Goal: Information Seeking & Learning: Find specific fact

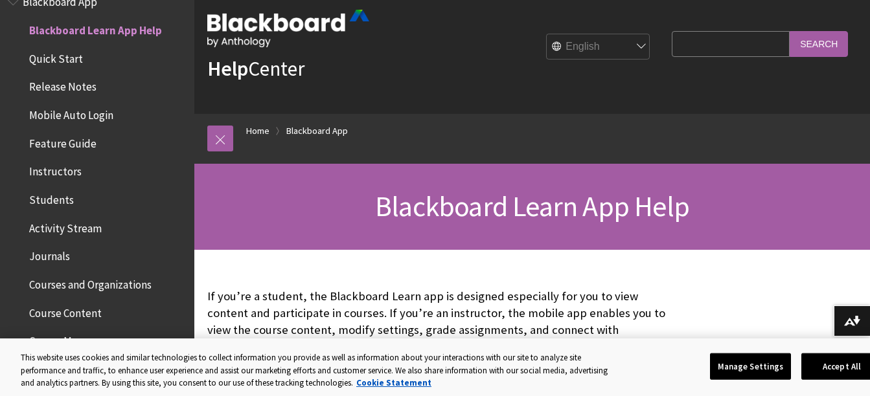
scroll to position [21, 0]
click at [749, 366] on button "Manage Settings" at bounding box center [750, 366] width 81 height 27
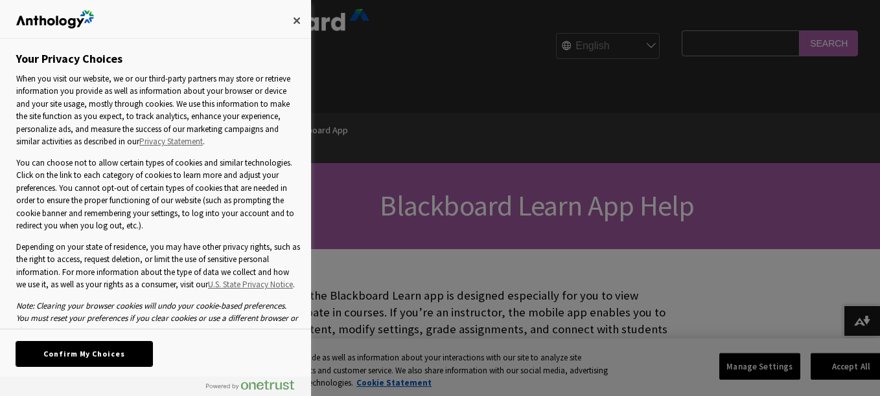
click at [107, 361] on button "Confirm My Choices" at bounding box center [84, 354] width 136 height 25
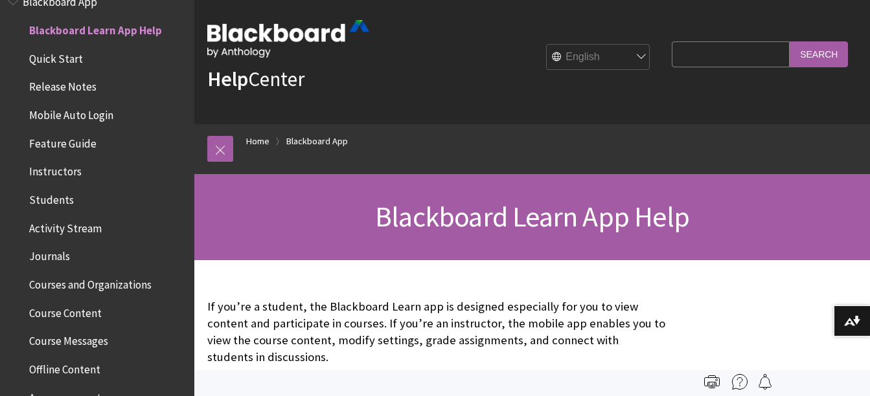
scroll to position [0, 0]
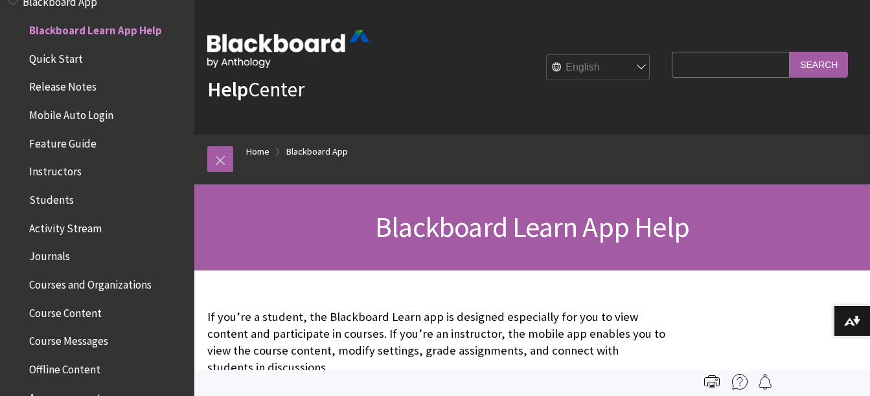
click at [703, 64] on input "Search Query" at bounding box center [731, 64] width 118 height 25
type input "Report no show"
click at [790, 52] on input "Search" at bounding box center [819, 64] width 58 height 25
click at [830, 62] on input "Search" at bounding box center [819, 64] width 58 height 25
